Goal: Task Accomplishment & Management: Complete application form

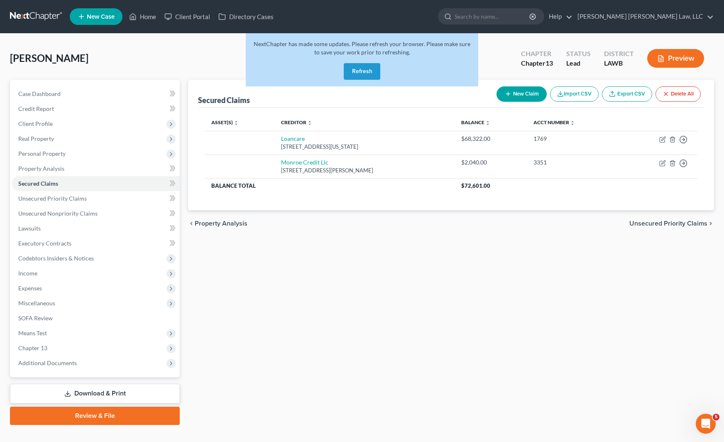
click at [29, 19] on link at bounding box center [36, 16] width 53 height 15
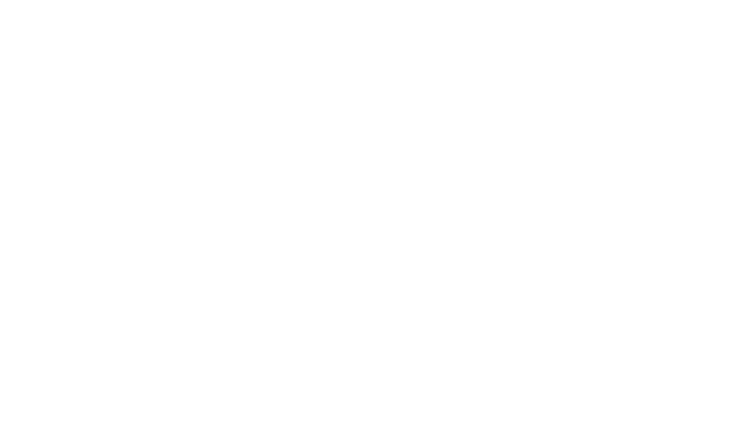
click at [0, 0] on html at bounding box center [0, 0] width 0 height 0
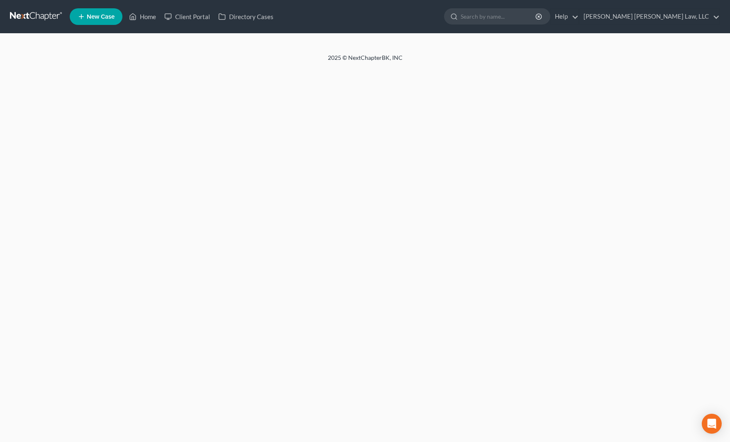
click at [107, 20] on link "New Case" at bounding box center [96, 16] width 53 height 17
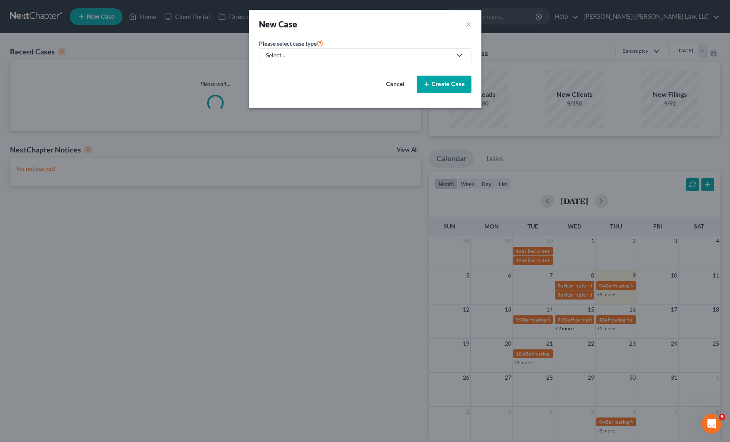
click at [391, 59] on div "Select..." at bounding box center [358, 55] width 185 height 8
click at [317, 71] on div "Bankruptcy" at bounding box center [304, 72] width 74 height 8
select select "36"
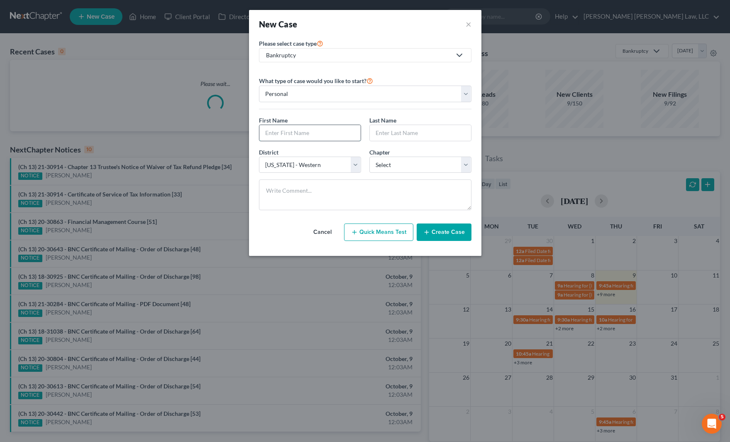
click at [337, 131] on input "text" at bounding box center [309, 133] width 101 height 16
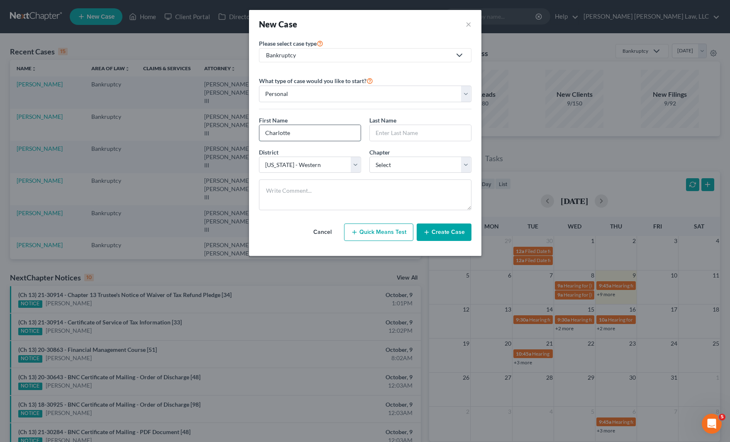
type input "Charlotte"
type input "January"
click at [403, 166] on select "Select 7 11 12 13" at bounding box center [420, 164] width 102 height 17
select select "3"
click at [369, 156] on select "Select 7 11 12 13" at bounding box center [420, 164] width 102 height 17
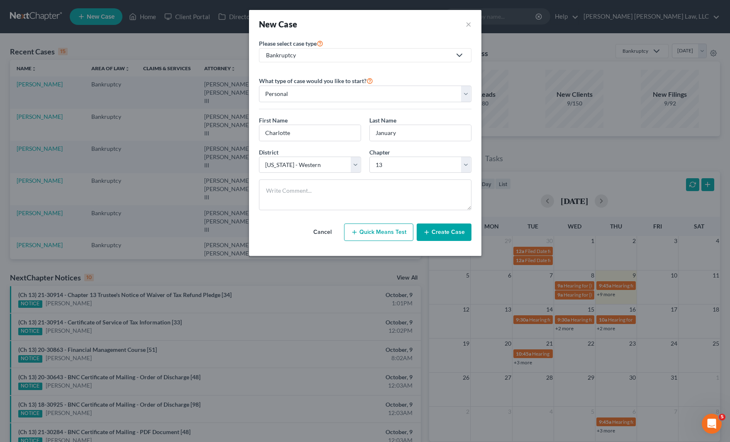
click at [452, 239] on button "Create Case" at bounding box center [444, 231] width 55 height 17
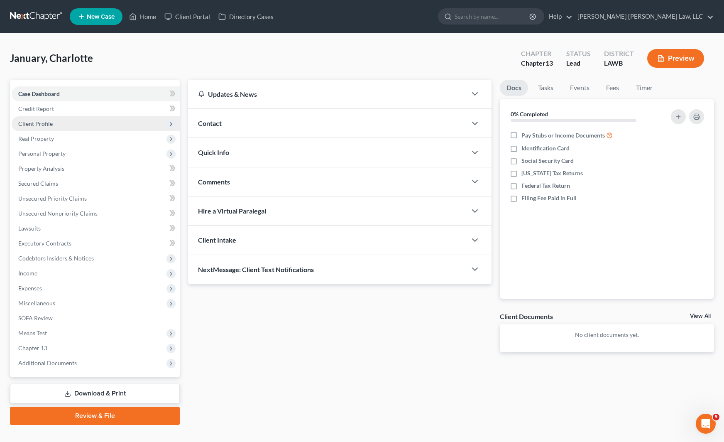
click at [52, 121] on span "Client Profile" at bounding box center [96, 123] width 168 height 15
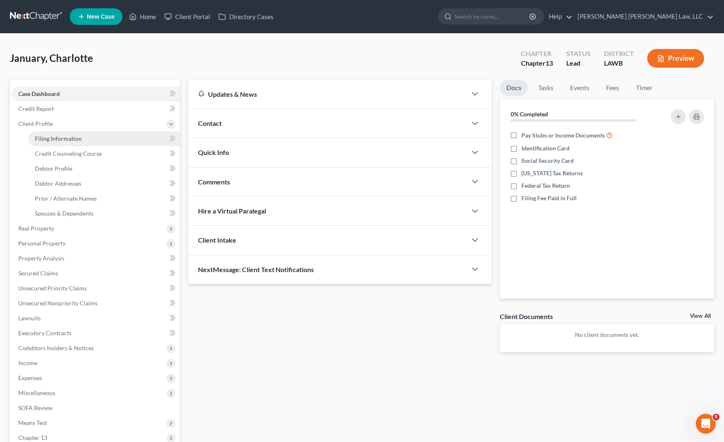
click at [65, 134] on link "Filing Information" at bounding box center [103, 138] width 151 height 15
select select "1"
select select "0"
select select "3"
select select "36"
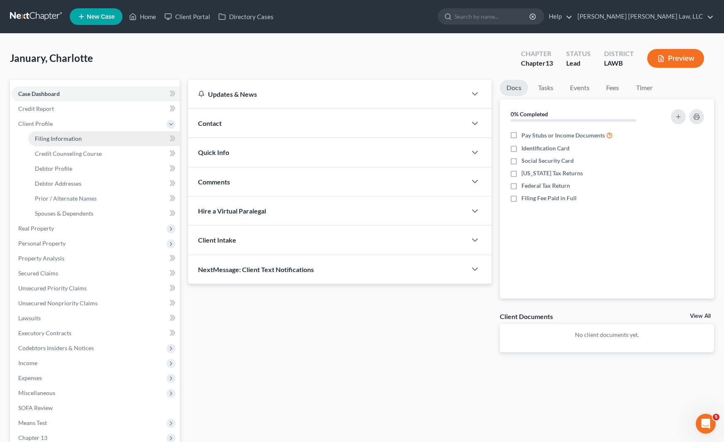
select select "19"
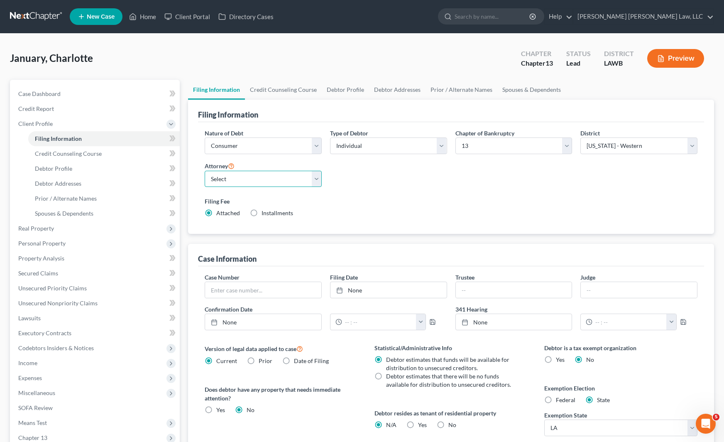
click at [270, 179] on select "Select E. Orum Young III - LAWB E. Orum Young III - LAMB E. Orum Young III - LA…" at bounding box center [263, 179] width 117 height 17
select select "0"
click at [205, 171] on select "Select E. Orum Young III - LAWB E. Orum Young III - LAMB E. Orum Young III - LA…" at bounding box center [263, 179] width 117 height 17
click at [345, 87] on link "Debtor Profile" at bounding box center [345, 90] width 47 height 20
select select "0"
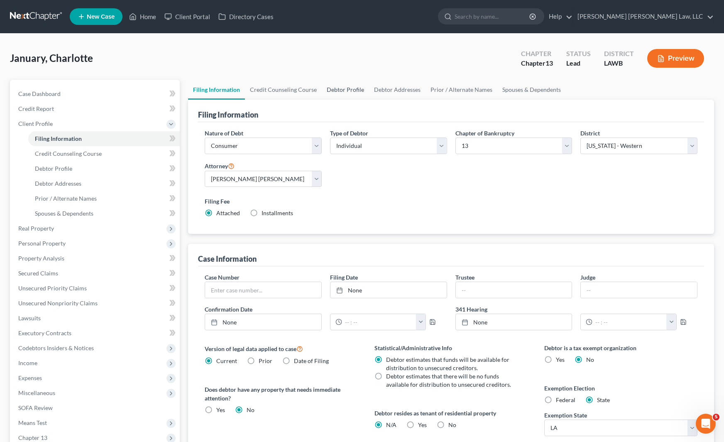
select select "0"
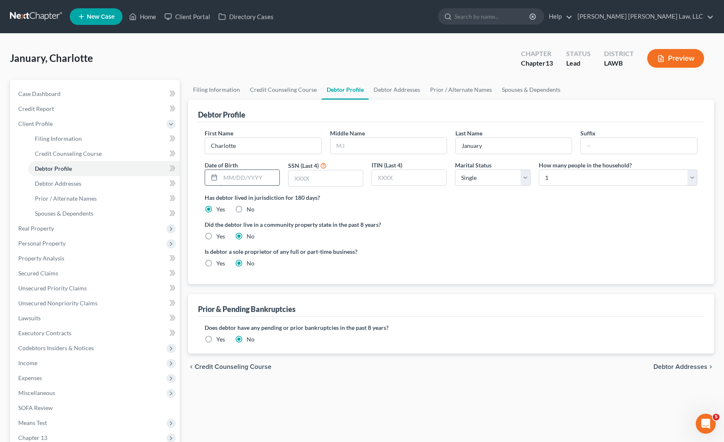
click at [234, 180] on input "text" at bounding box center [249, 178] width 59 height 16
type input "433219619"
type input "9619"
drag, startPoint x: 267, startPoint y: 178, endPoint x: 164, endPoint y: 176, distance: 102.9
click at [164, 176] on div "Petition Navigation Case Dashboard Payments Invoices Payments Payments Credit R…" at bounding box center [362, 297] width 712 height 434
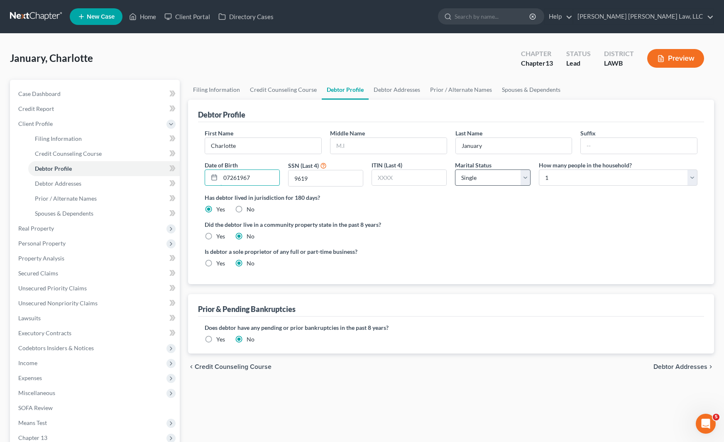
type input "07261967"
click at [498, 177] on select "Select Single Married Separated Divorced Widowed" at bounding box center [492, 177] width 75 height 17
select select "1"
click at [455, 169] on select "Select Single Married Separated Divorced Widowed" at bounding box center [492, 177] width 75 height 17
click at [568, 177] on select "Select 1 2 3 4 5 6 7 8 9 10 11 12 13 14 15 16 17 18 19 20" at bounding box center [618, 177] width 159 height 17
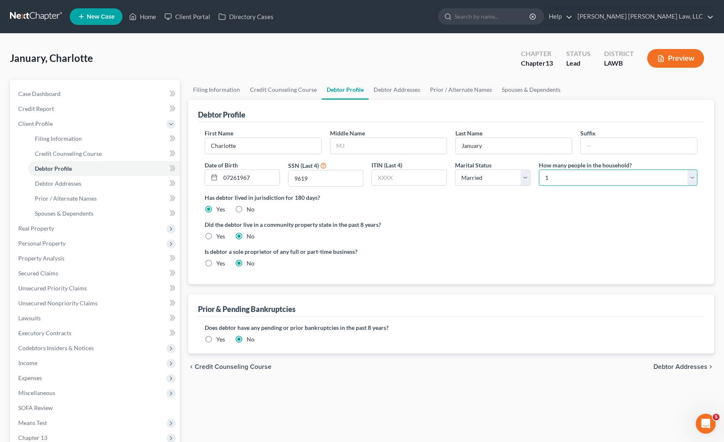
select select "4"
click at [539, 169] on select "Select 1 2 3 4 5 6 7 8 9 10 11 12 13 14 15 16 17 18 19 20" at bounding box center [618, 177] width 159 height 17
click at [216, 235] on label "Yes" at bounding box center [220, 236] width 9 height 8
click at [220, 235] on input "Yes" at bounding box center [222, 234] width 5 height 5
radio input "true"
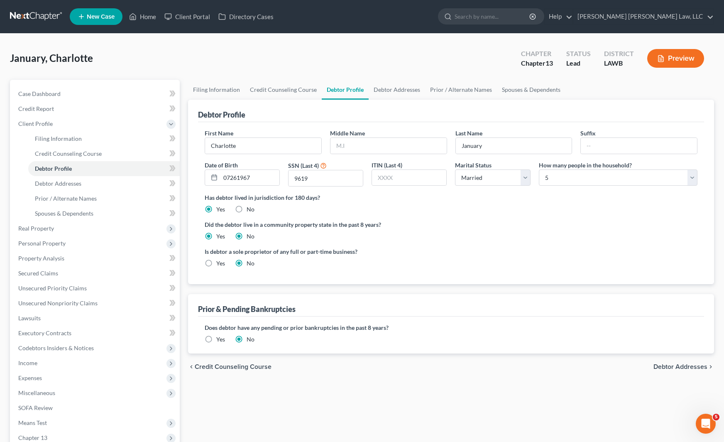
radio input "false"
click at [404, 93] on link "Debtor Addresses" at bounding box center [396, 90] width 56 height 20
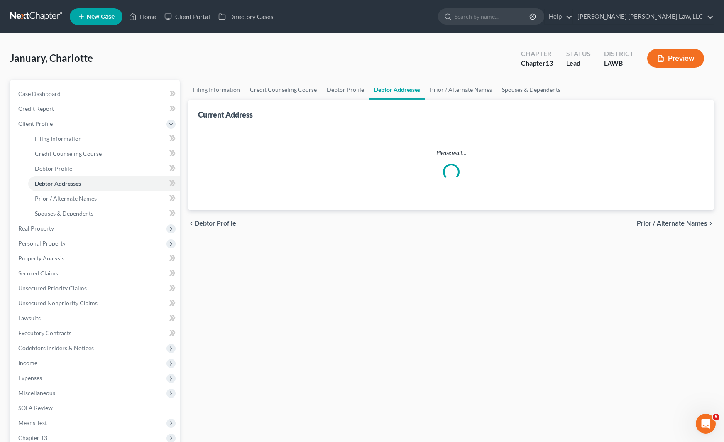
select select "0"
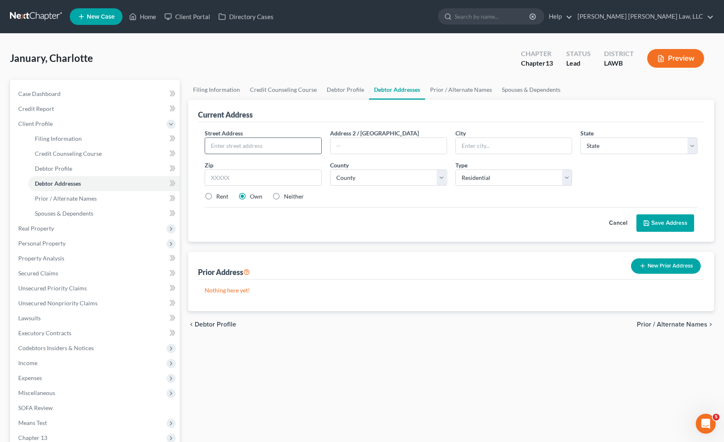
click at [275, 138] on input "text" at bounding box center [263, 146] width 116 height 16
type input "265 Deer Run Lane"
type input "Winnsboro"
select select "19"
type input "71295"
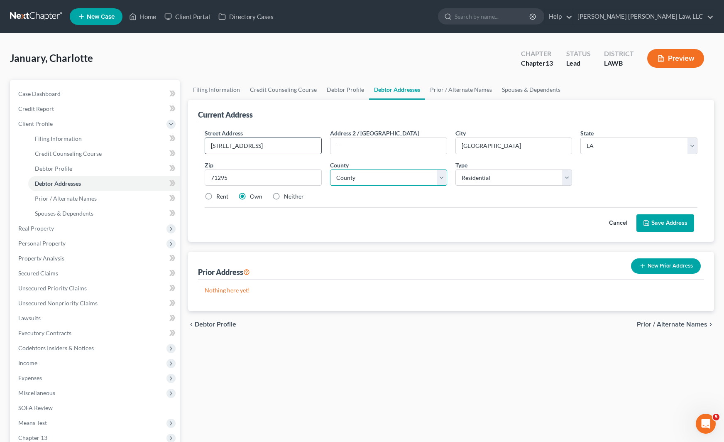
select select "20"
click at [284, 196] on label "Neither" at bounding box center [294, 196] width 20 height 8
click at [287, 196] on input "Neither" at bounding box center [289, 194] width 5 height 5
radio input "true"
click at [667, 225] on button "Save Address" at bounding box center [665, 222] width 58 height 17
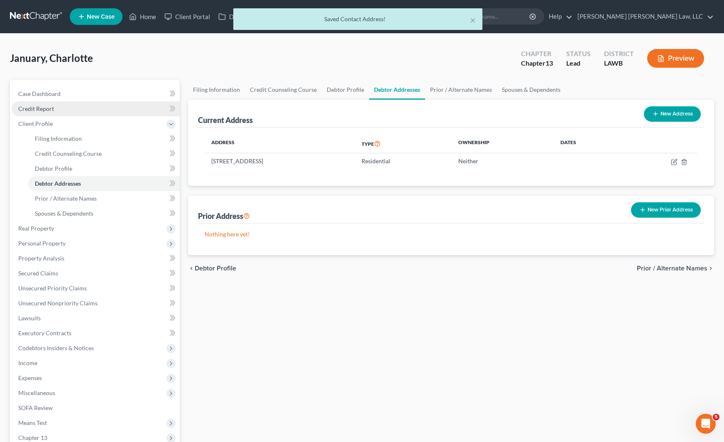
click at [59, 112] on link "Credit Report" at bounding box center [96, 108] width 168 height 15
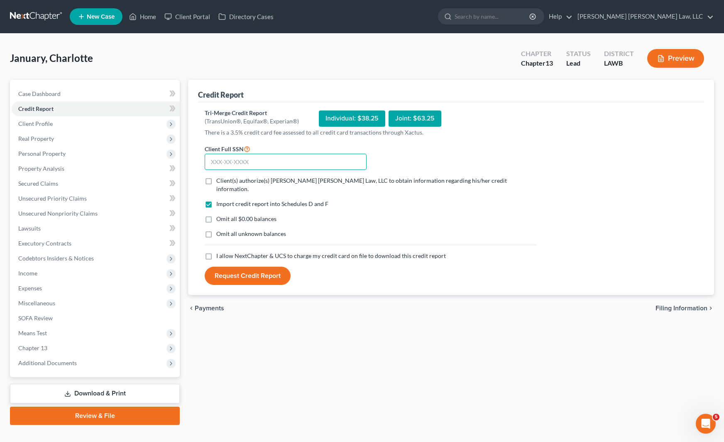
click at [224, 160] on input "text" at bounding box center [286, 162] width 162 height 17
type input "433-21-9619"
click at [216, 182] on label "Client(s) authorize(s) E. Orum Young Law, LLC to obtain information regarding h…" at bounding box center [376, 184] width 320 height 17
click at [220, 182] on input "Client(s) authorize(s) E. Orum Young Law, LLC to obtain information regarding h…" at bounding box center [222, 178] width 5 height 5
checkbox input "true"
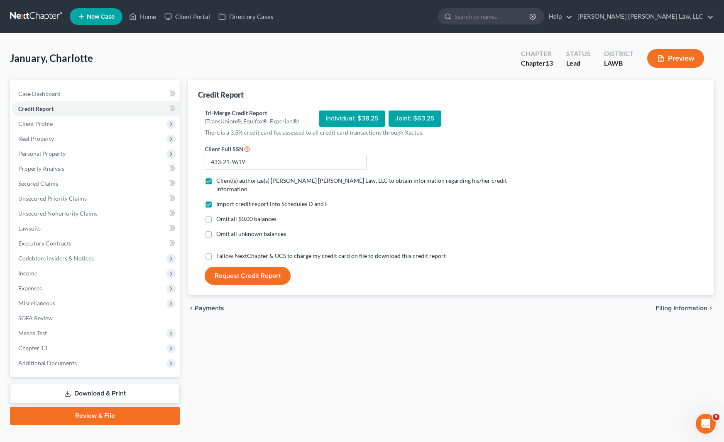
drag, startPoint x: 210, startPoint y: 210, endPoint x: 209, endPoint y: 214, distance: 4.7
click at [216, 215] on label "Omit all $0.00 balances" at bounding box center [246, 219] width 60 height 8
click at [220, 215] on input "Omit all $0.00 balances" at bounding box center [222, 217] width 5 height 5
checkbox input "true"
click at [216, 229] on label "Omit all unknown balances" at bounding box center [251, 233] width 70 height 8
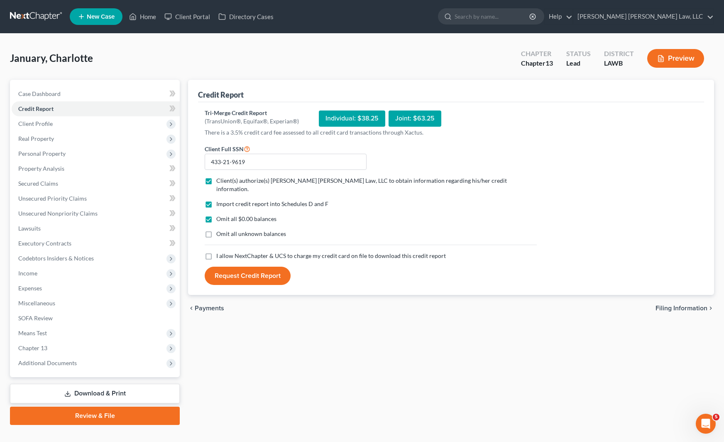
click at [220, 229] on input "Omit all unknown balances" at bounding box center [222, 231] width 5 height 5
checkbox input "true"
click at [216, 251] on label "I allow NextChapter & UCS to charge my credit card on file to download this cre…" at bounding box center [330, 255] width 229 height 8
click at [220, 251] on input "I allow NextChapter & UCS to charge my credit card on file to download this cre…" at bounding box center [222, 253] width 5 height 5
checkbox input "true"
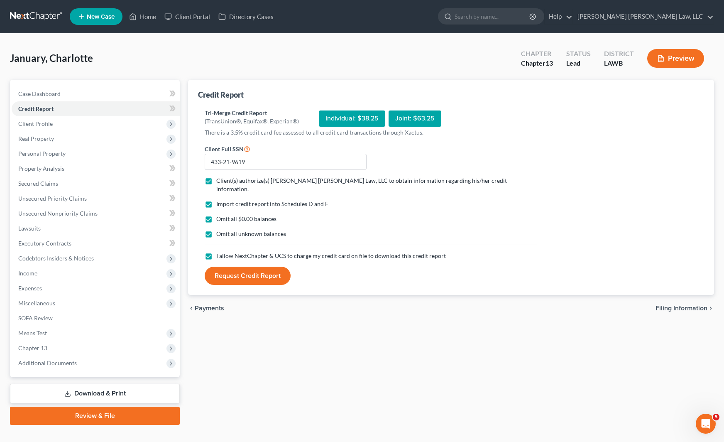
click at [247, 272] on button "Request Credit Report" at bounding box center [248, 275] width 86 height 18
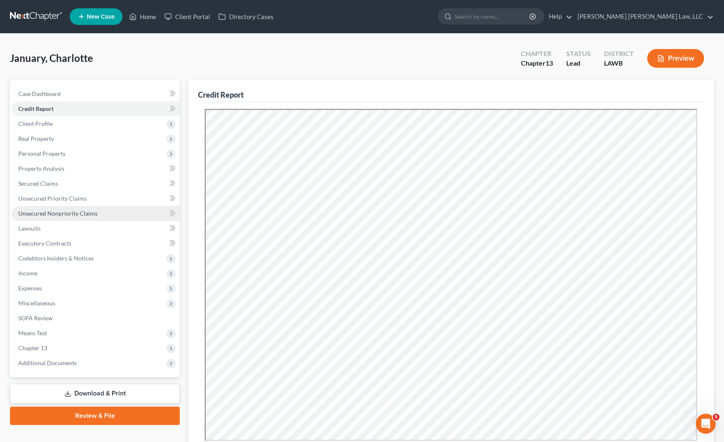
click at [71, 215] on span "Unsecured Nonpriority Claims" at bounding box center [57, 213] width 79 height 7
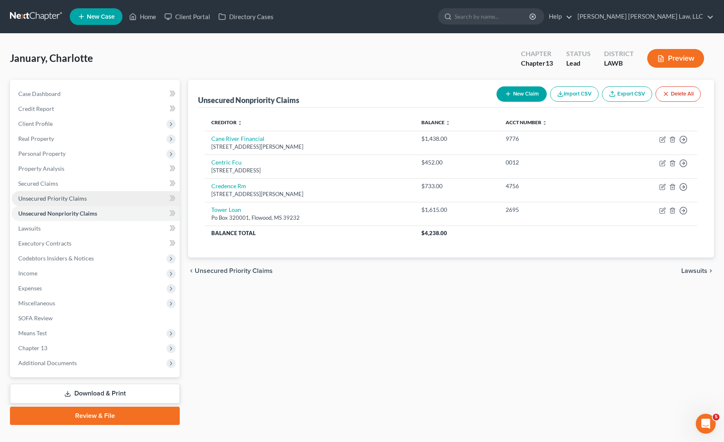
click at [73, 196] on span "Unsecured Priority Claims" at bounding box center [52, 198] width 68 height 7
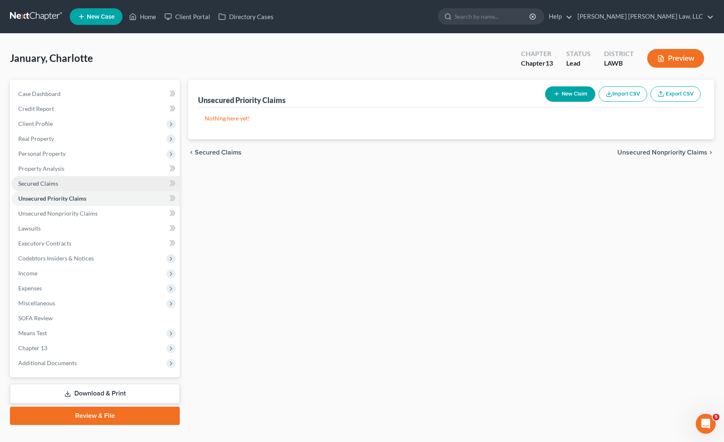
click at [71, 185] on link "Secured Claims" at bounding box center [96, 183] width 168 height 15
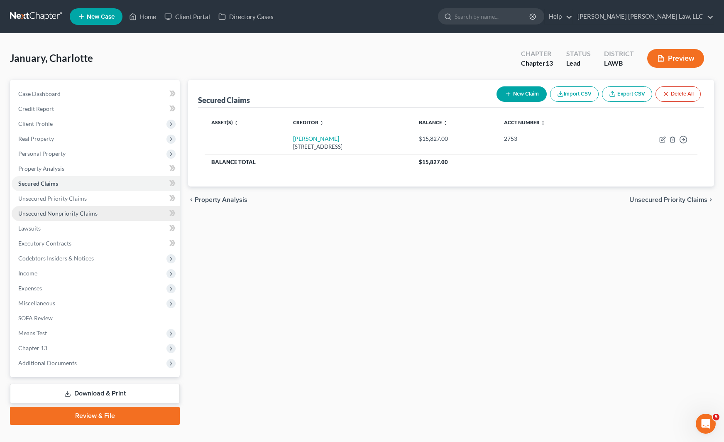
click at [82, 217] on link "Unsecured Nonpriority Claims" at bounding box center [96, 213] width 168 height 15
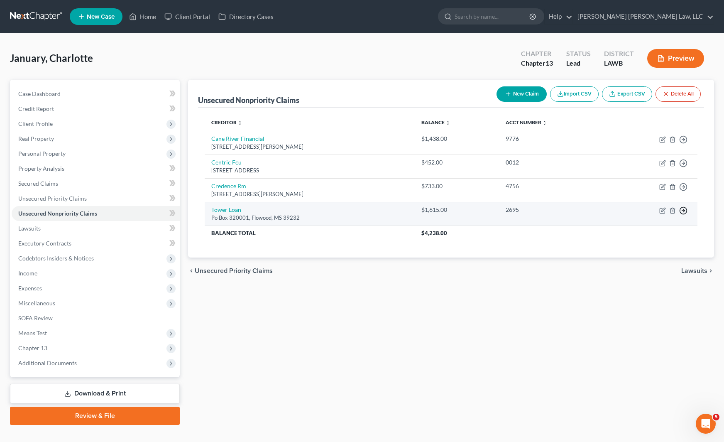
click at [686, 211] on icon "button" at bounding box center [683, 210] width 8 height 8
click at [651, 217] on link "Move to D" at bounding box center [644, 216] width 69 height 14
